Goal: Transaction & Acquisition: Book appointment/travel/reservation

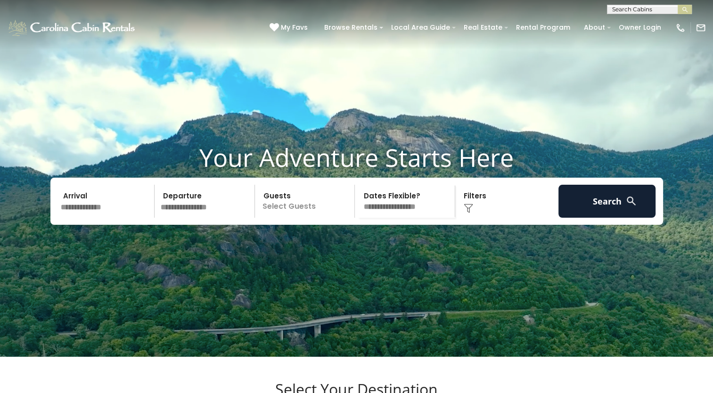
click at [87, 218] on input "text" at bounding box center [106, 201] width 98 height 33
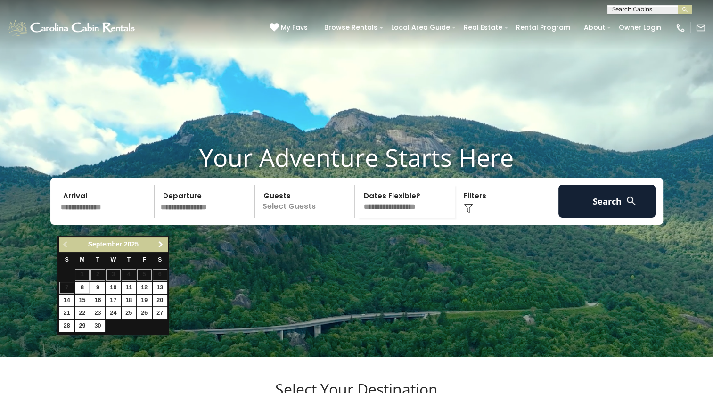
click at [160, 243] on span "Next" at bounding box center [161, 245] width 8 height 8
click at [141, 277] on link "3" at bounding box center [144, 275] width 15 height 12
type input "*******"
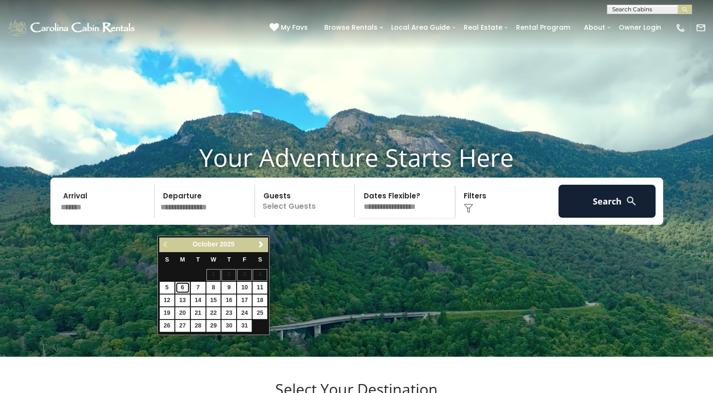
click at [184, 284] on link "6" at bounding box center [182, 288] width 15 height 12
type input "*******"
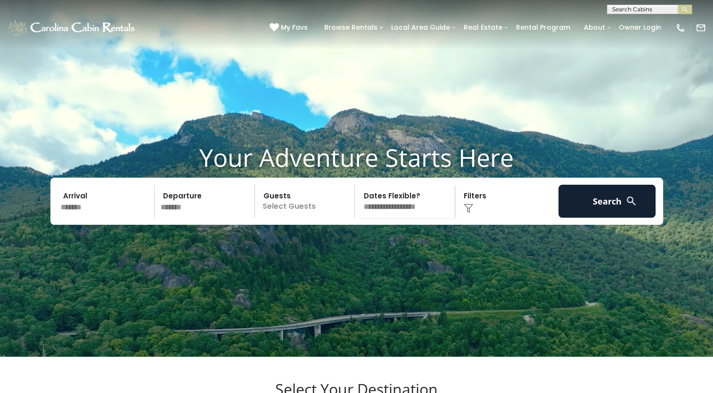
click at [299, 218] on p "Select Guests" at bounding box center [306, 201] width 97 height 33
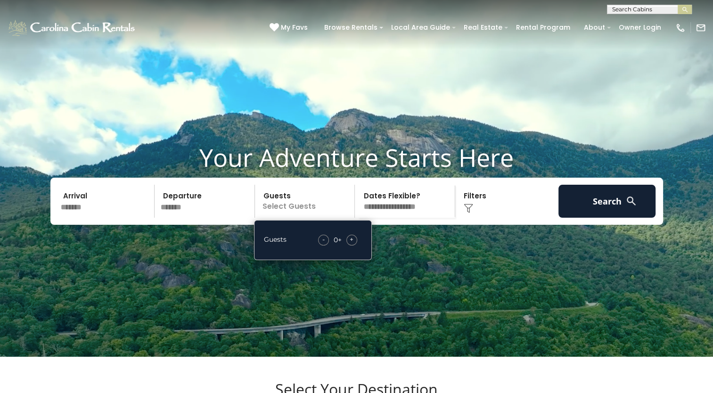
click at [351, 244] on span "+" at bounding box center [351, 239] width 4 height 9
click at [352, 244] on span "+" at bounding box center [351, 239] width 4 height 9
click at [396, 218] on select "**********" at bounding box center [406, 201] width 97 height 33
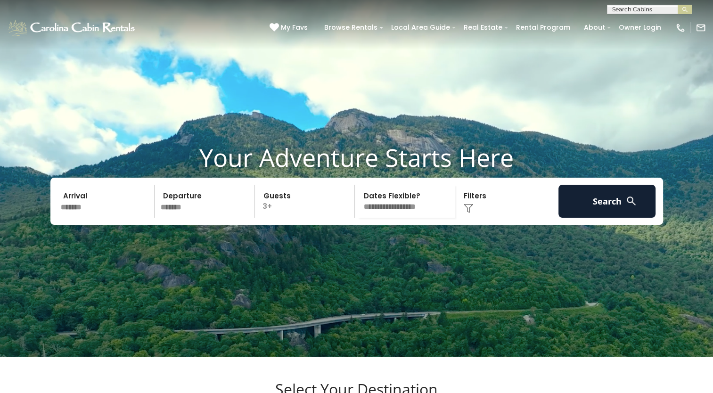
click at [396, 218] on select "**********" at bounding box center [406, 201] width 97 height 33
click at [468, 213] on img at bounding box center [467, 207] width 9 height 9
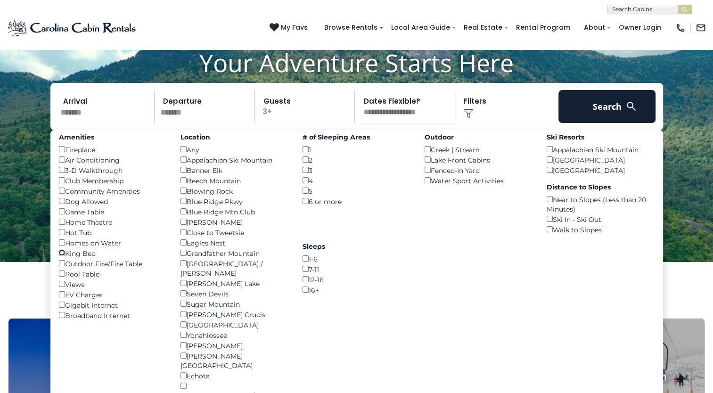
scroll to position [94, 0]
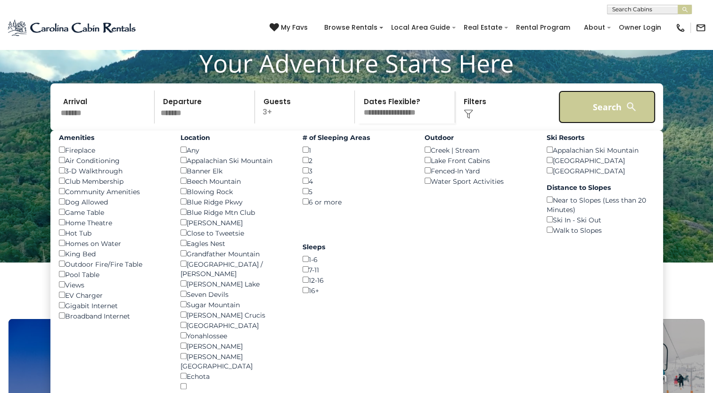
click at [584, 123] on button "Search" at bounding box center [607, 106] width 98 height 33
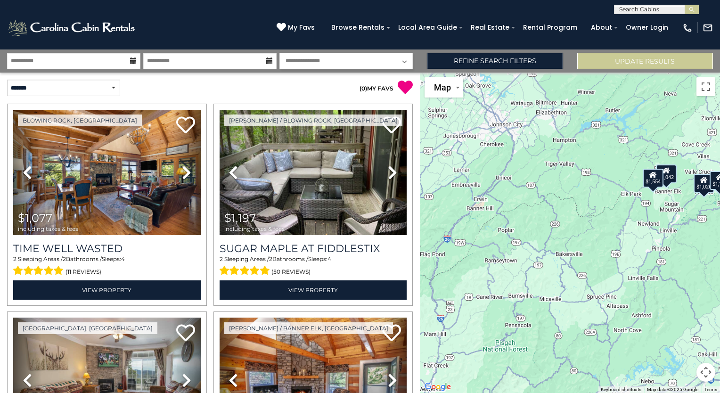
drag, startPoint x: 537, startPoint y: 257, endPoint x: 620, endPoint y: 211, distance: 95.1
click at [620, 211] on div "$1,077 $1,197 $1,042 $1,026 $1,554" at bounding box center [570, 233] width 300 height 320
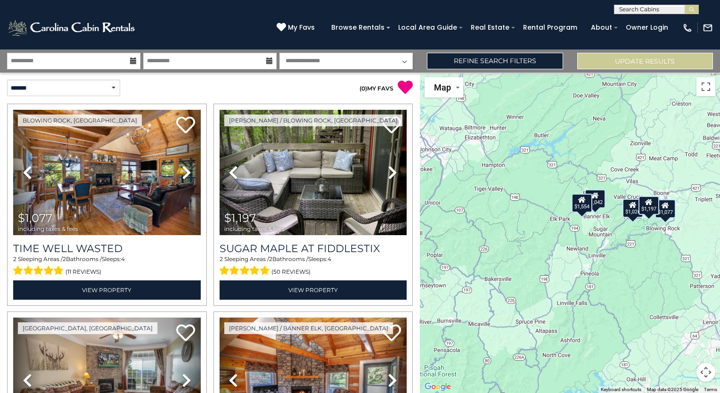
drag, startPoint x: 663, startPoint y: 237, endPoint x: 587, endPoint y: 262, distance: 79.5
click at [587, 264] on div "$1,077 $1,197 $1,042 $1,026 $1,554" at bounding box center [570, 233] width 300 height 320
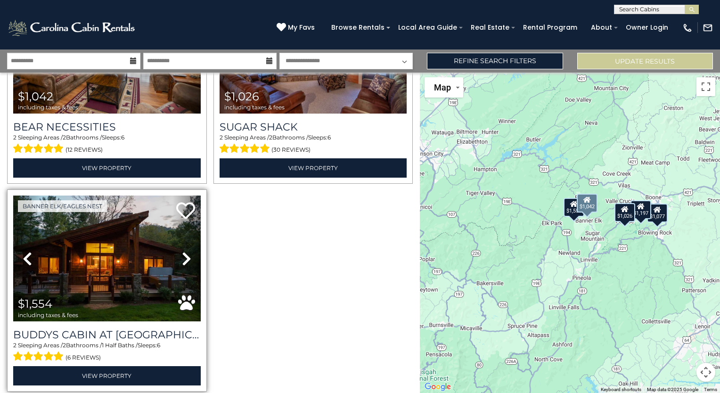
scroll to position [330, 0]
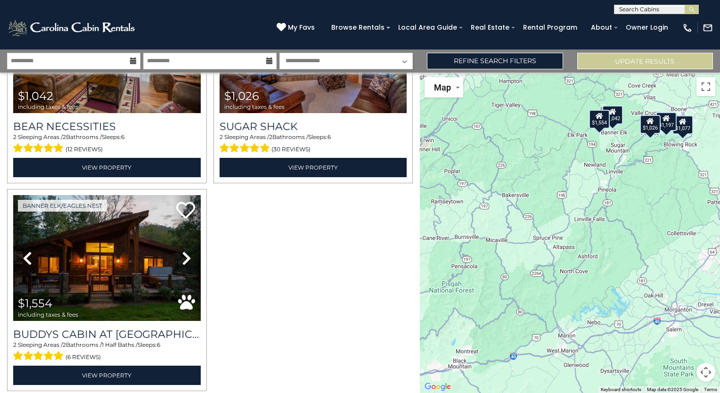
drag, startPoint x: 440, startPoint y: 244, endPoint x: 471, endPoint y: 157, distance: 91.5
click at [471, 157] on div "$1,077 $1,197 $1,042 $1,026 $1,554" at bounding box center [570, 233] width 300 height 320
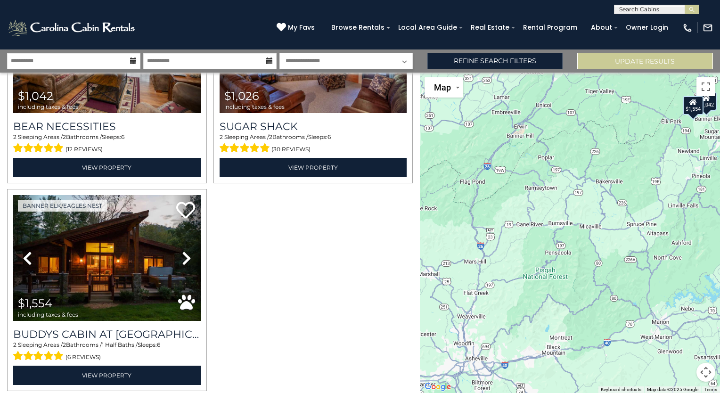
drag, startPoint x: 491, startPoint y: 172, endPoint x: 585, endPoint y: 160, distance: 95.1
click at [585, 160] on div "$1,077 $1,197 $1,042 $1,026 $1,554" at bounding box center [570, 233] width 300 height 320
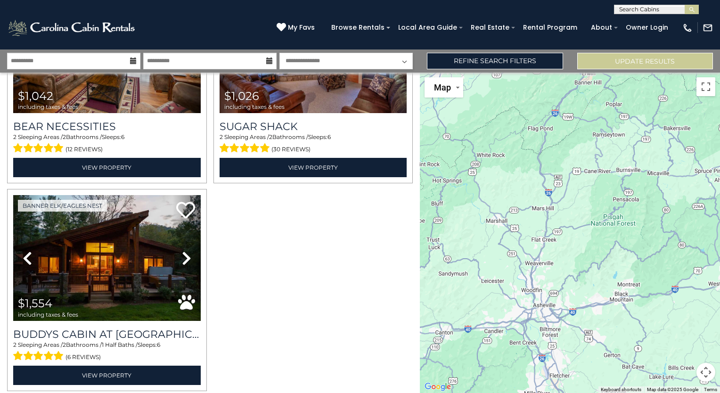
drag, startPoint x: 480, startPoint y: 236, endPoint x: 551, endPoint y: 178, distance: 91.3
click at [551, 179] on div "$1,077 $1,197 $1,042 $1,026 $1,554" at bounding box center [570, 233] width 300 height 320
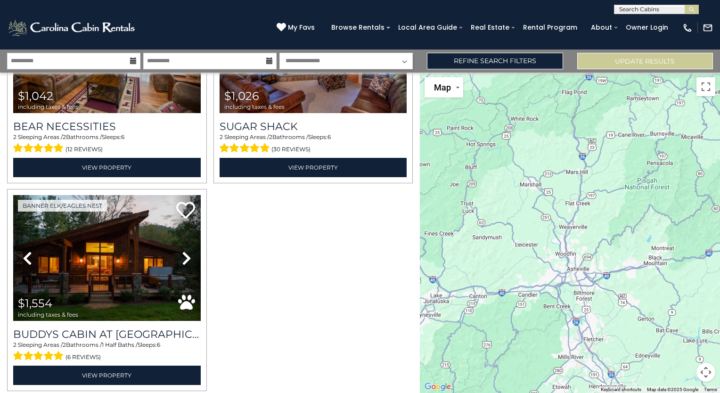
drag, startPoint x: 528, startPoint y: 214, endPoint x: 561, endPoint y: 180, distance: 48.3
click at [562, 181] on div "$1,077 $1,197 $1,042 $1,026 $1,554" at bounding box center [570, 233] width 300 height 320
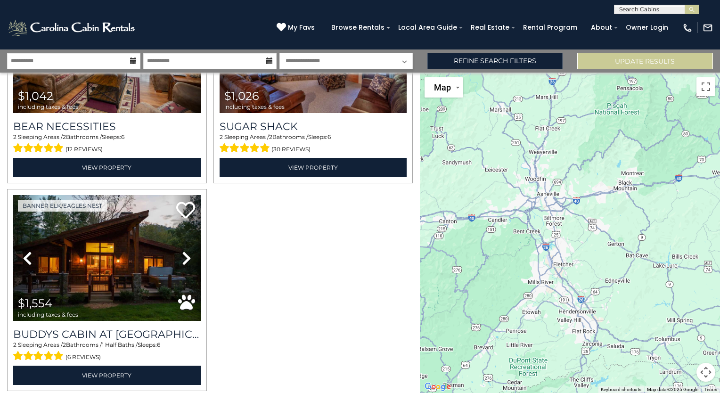
drag, startPoint x: 572, startPoint y: 248, endPoint x: 542, endPoint y: 170, distance: 83.4
click at [542, 171] on div "$1,077 $1,197 $1,042 $1,026 $1,554" at bounding box center [570, 233] width 300 height 320
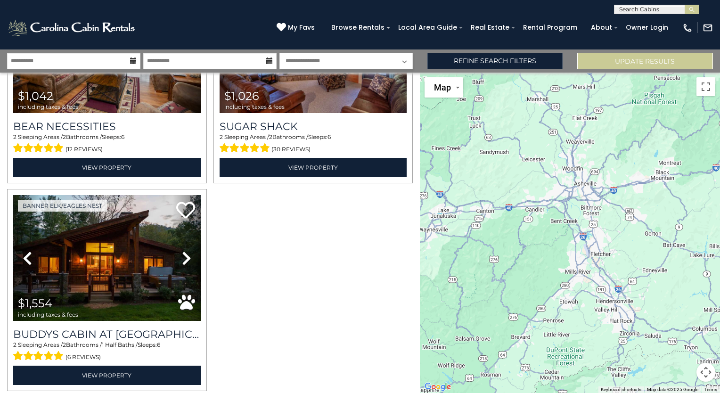
drag, startPoint x: 542, startPoint y: 238, endPoint x: 580, endPoint y: 229, distance: 39.3
click at [580, 229] on div "$1,077 $1,197 $1,042 $1,026 $1,554" at bounding box center [570, 233] width 300 height 320
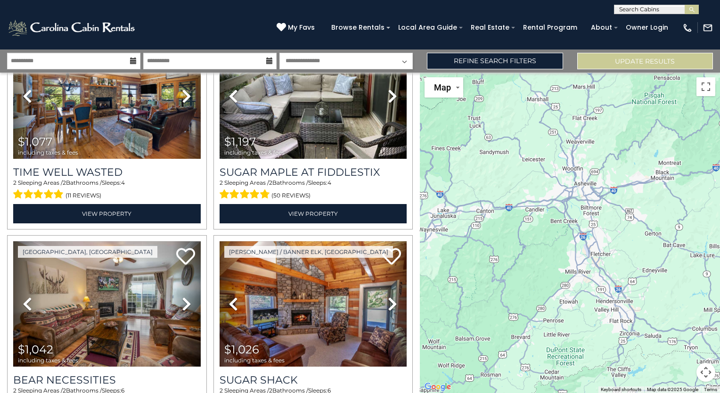
scroll to position [0, 0]
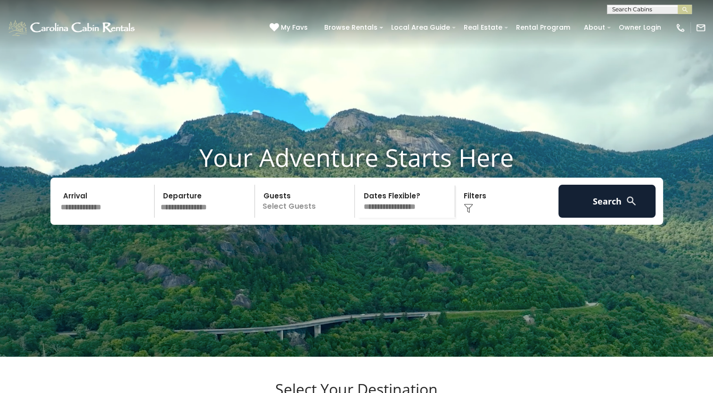
drag, startPoint x: 213, startPoint y: 227, endPoint x: 219, endPoint y: 226, distance: 6.7
click at [213, 218] on input "text" at bounding box center [206, 201] width 98 height 33
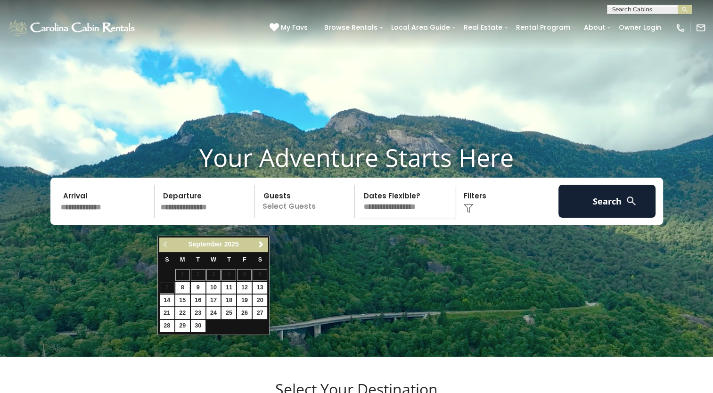
click at [292, 218] on p "Select Guests" at bounding box center [306, 201] width 97 height 33
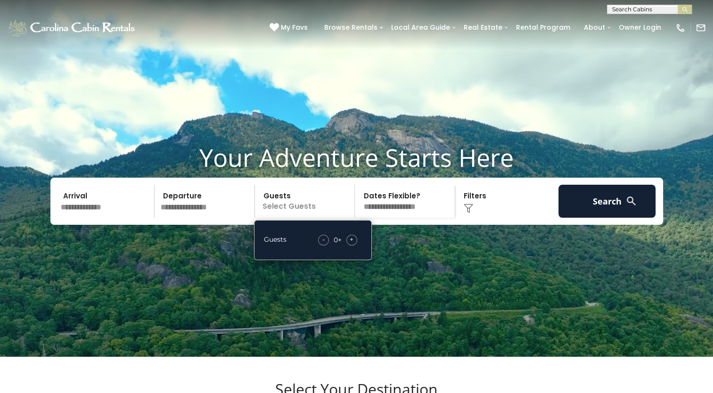
click at [469, 213] on img at bounding box center [467, 207] width 9 height 9
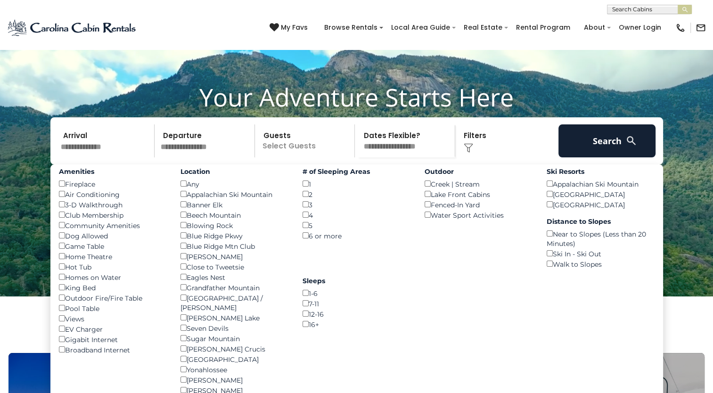
scroll to position [47, 0]
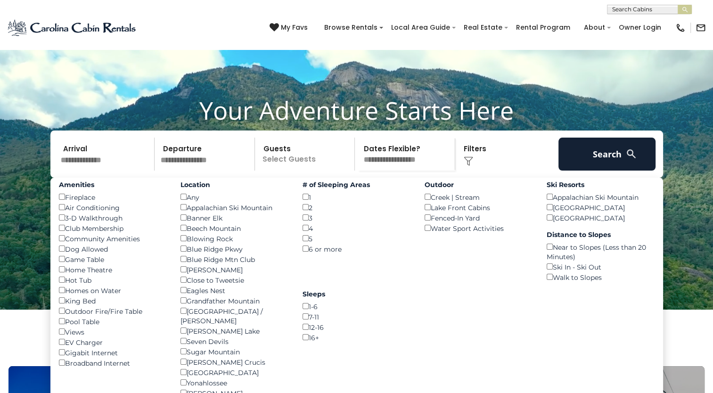
click at [415, 89] on video at bounding box center [356, 131] width 713 height 357
